Goal: Information Seeking & Learning: Understand process/instructions

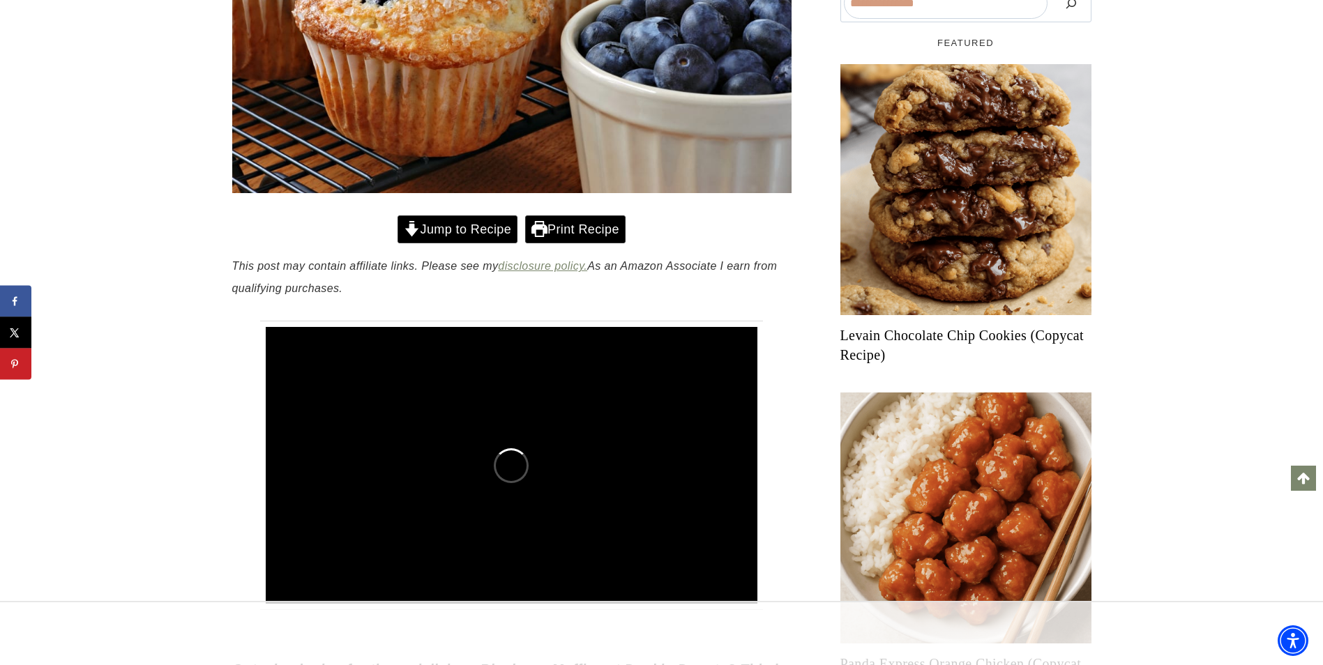
click at [457, 235] on link "Jump to Recipe" at bounding box center [458, 229] width 120 height 29
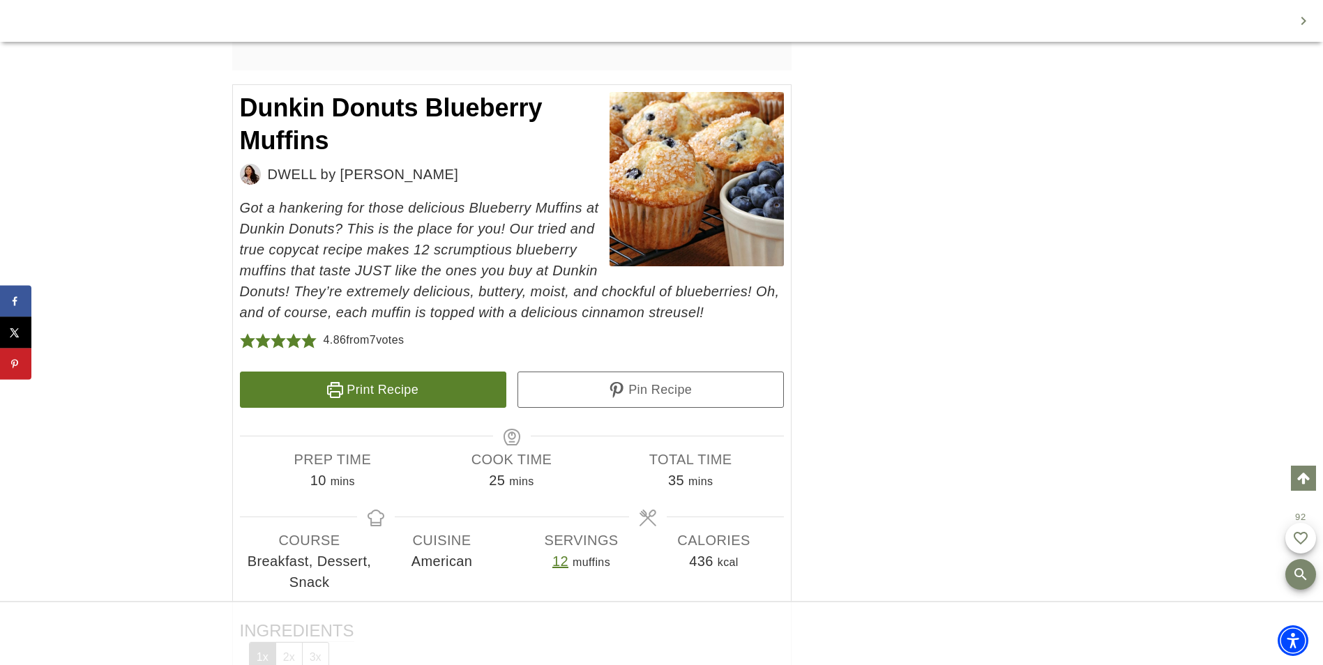
click at [376, 392] on link "Print Recipe" at bounding box center [373, 390] width 266 height 36
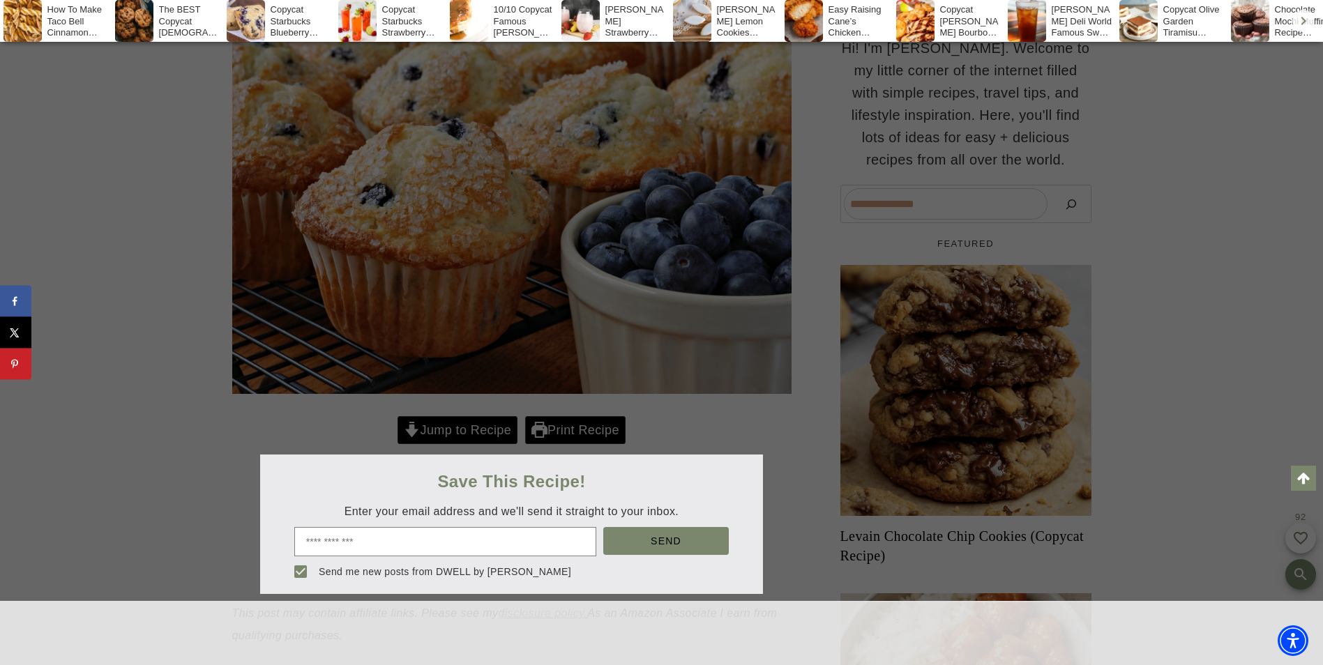
click at [430, 430] on div at bounding box center [661, 332] width 1323 height 665
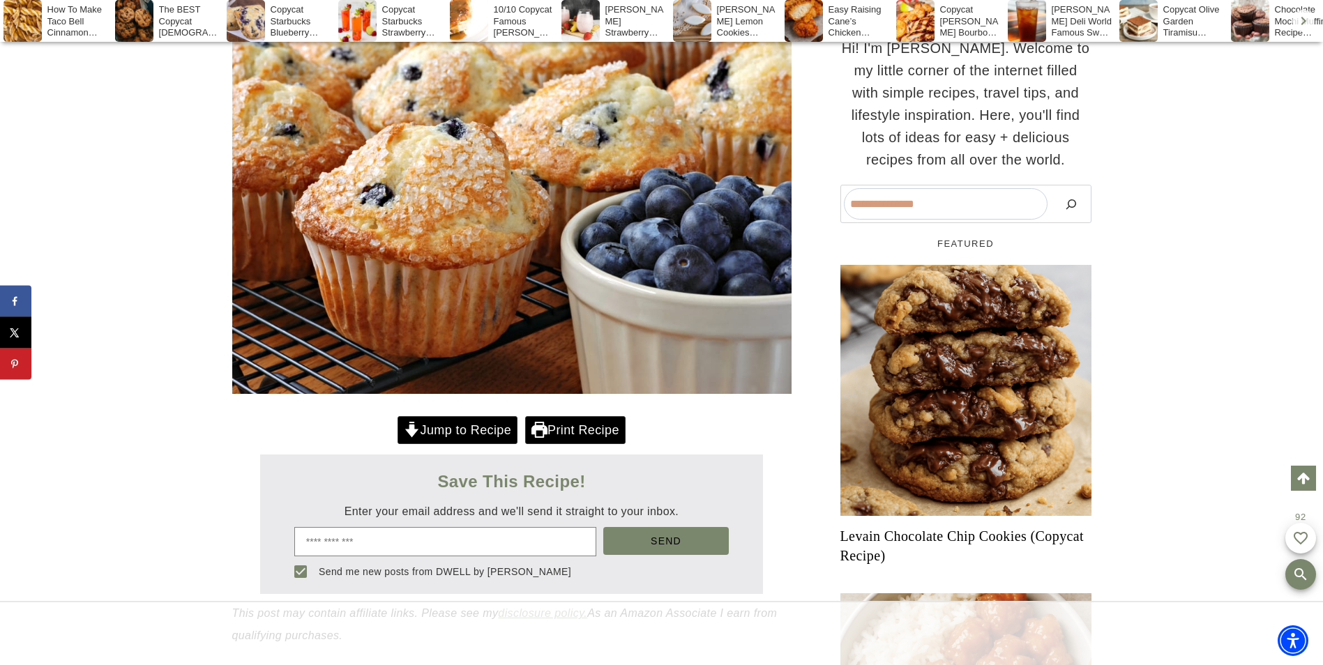
click at [438, 423] on link "Jump to Recipe" at bounding box center [458, 430] width 120 height 29
